Goal: Information Seeking & Learning: Learn about a topic

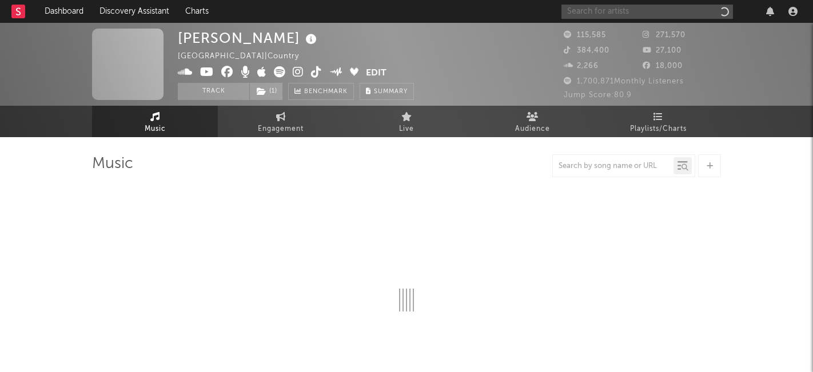
click at [633, 11] on input "text" at bounding box center [647, 12] width 172 height 14
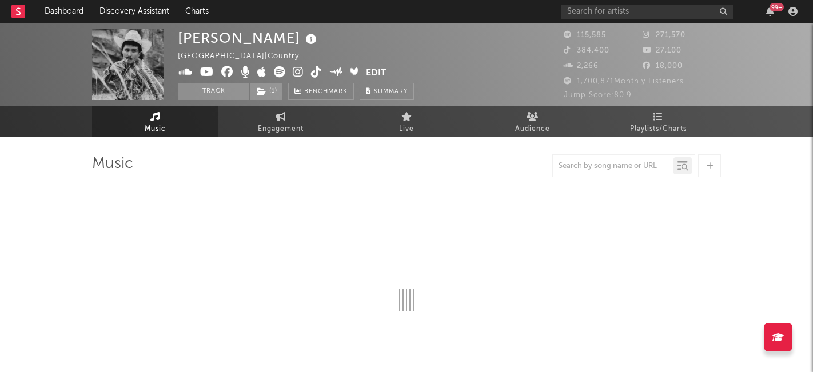
click at [287, 259] on div at bounding box center [406, 244] width 629 height 134
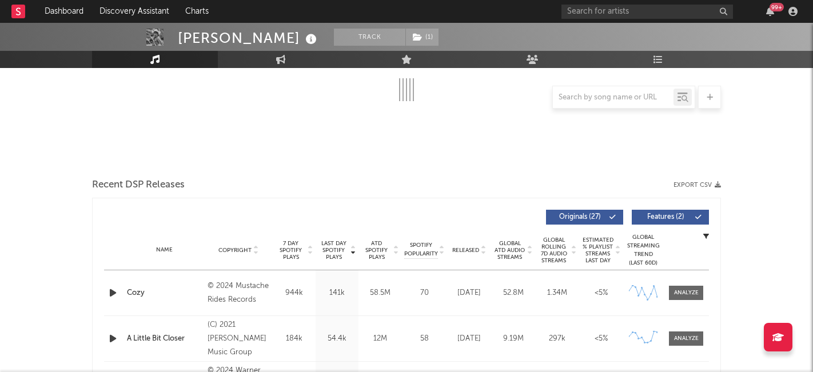
scroll to position [214, 0]
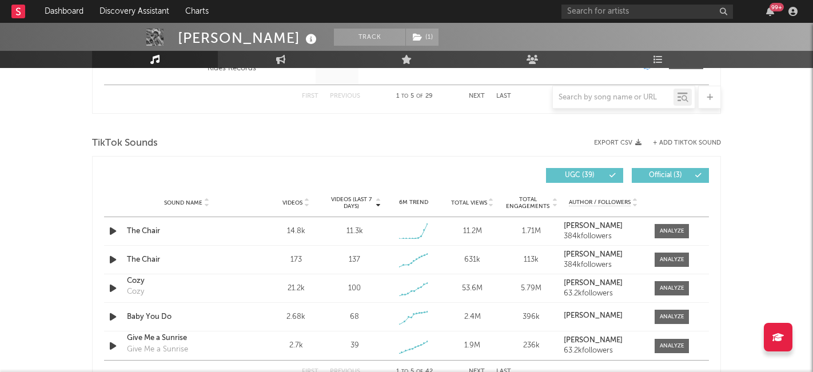
select select "6m"
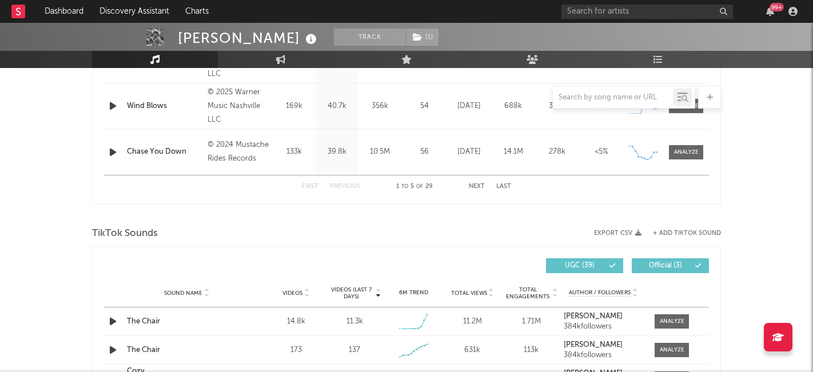
scroll to position [736, 0]
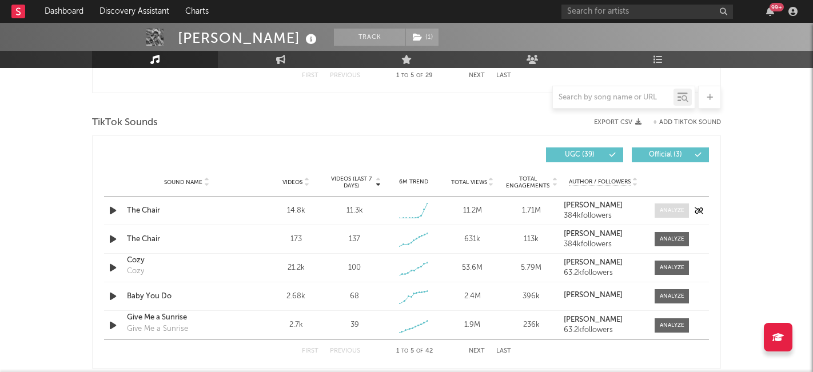
click at [662, 206] on div at bounding box center [672, 210] width 25 height 9
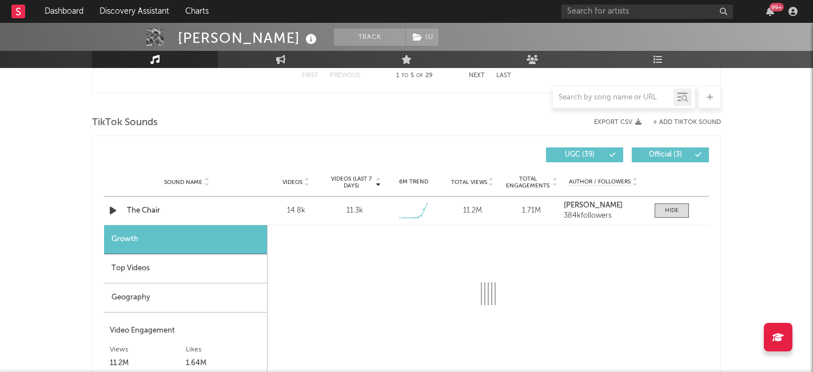
select select "1w"
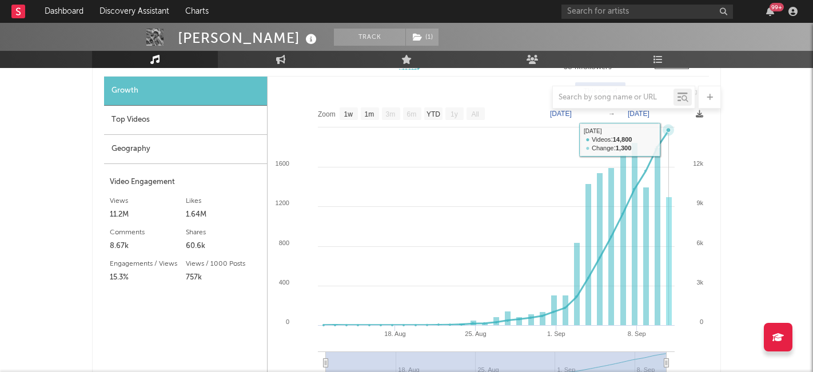
scroll to position [853, 0]
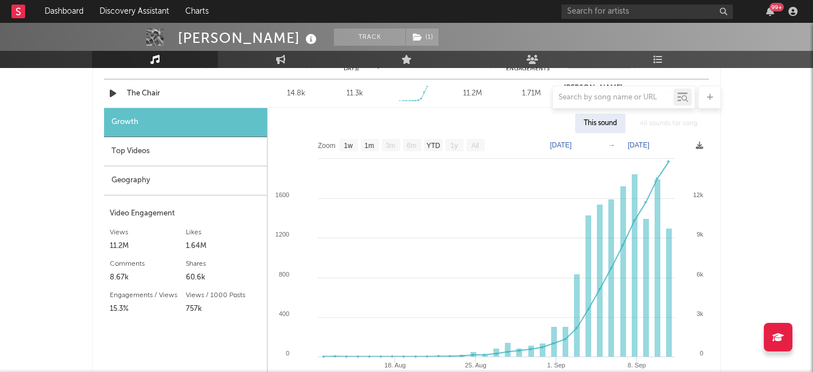
click at [158, 93] on div at bounding box center [406, 97] width 629 height 23
click at [146, 95] on div at bounding box center [406, 97] width 629 height 23
click at [237, 97] on div at bounding box center [406, 97] width 629 height 23
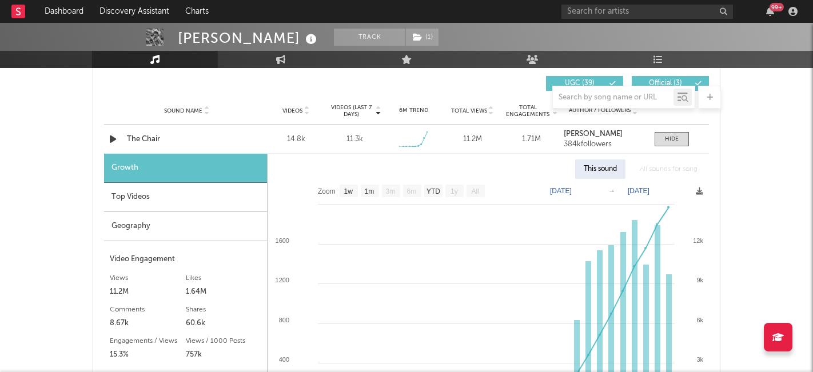
scroll to position [797, 0]
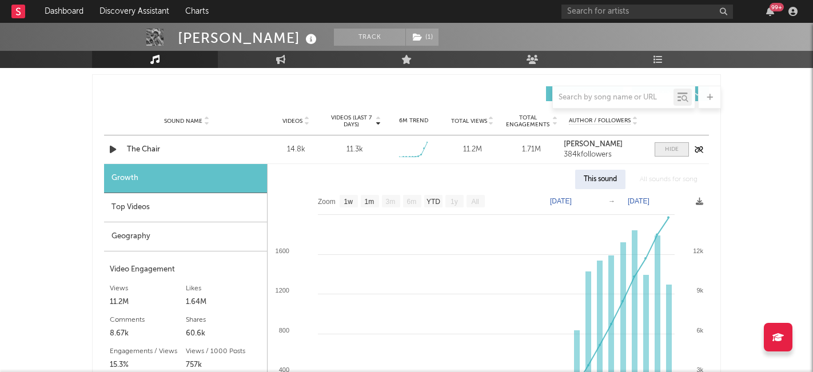
click at [671, 149] on div at bounding box center [672, 149] width 14 height 9
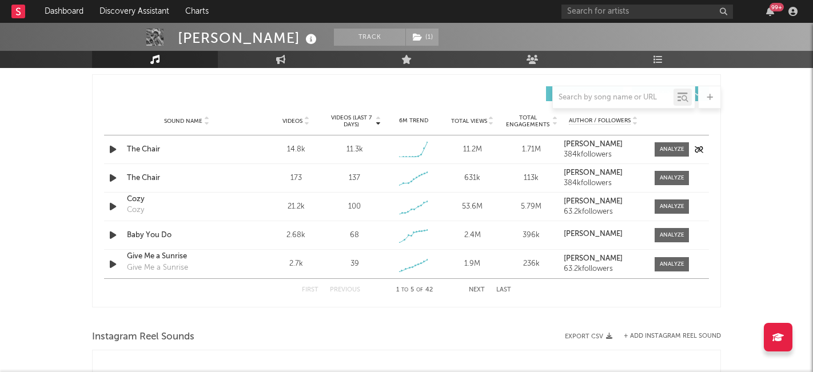
click at [161, 150] on div "The Chair" at bounding box center [186, 149] width 119 height 11
click at [667, 149] on div at bounding box center [672, 149] width 25 height 9
select select "1w"
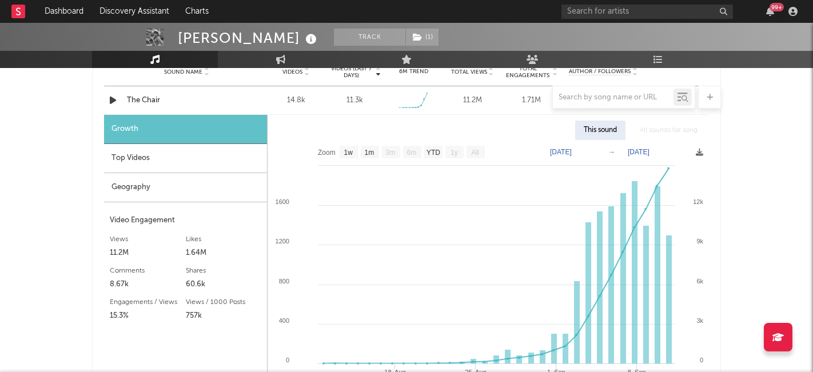
scroll to position [847, 0]
